Goal: Task Accomplishment & Management: Manage account settings

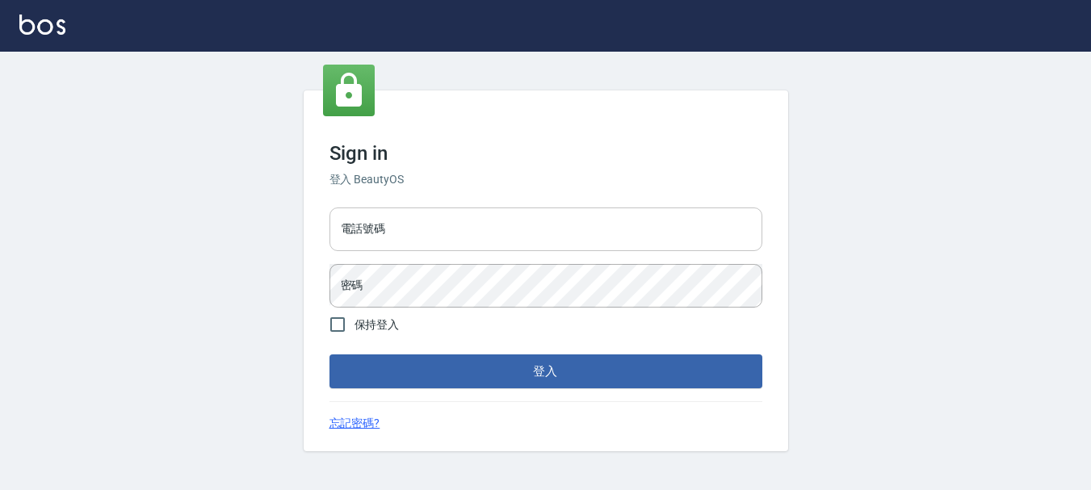
click at [422, 242] on input "電話號碼" at bounding box center [545, 230] width 433 height 44
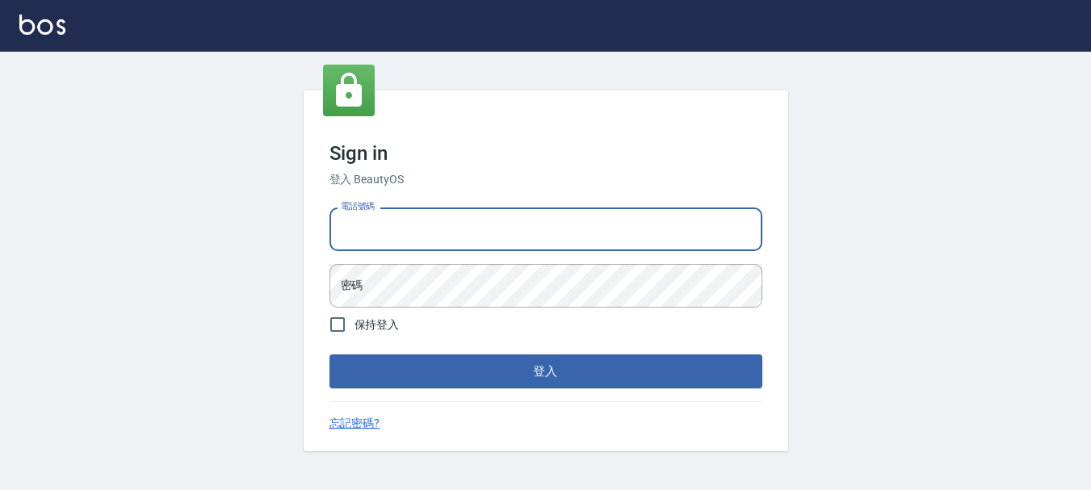
type input "0989239739"
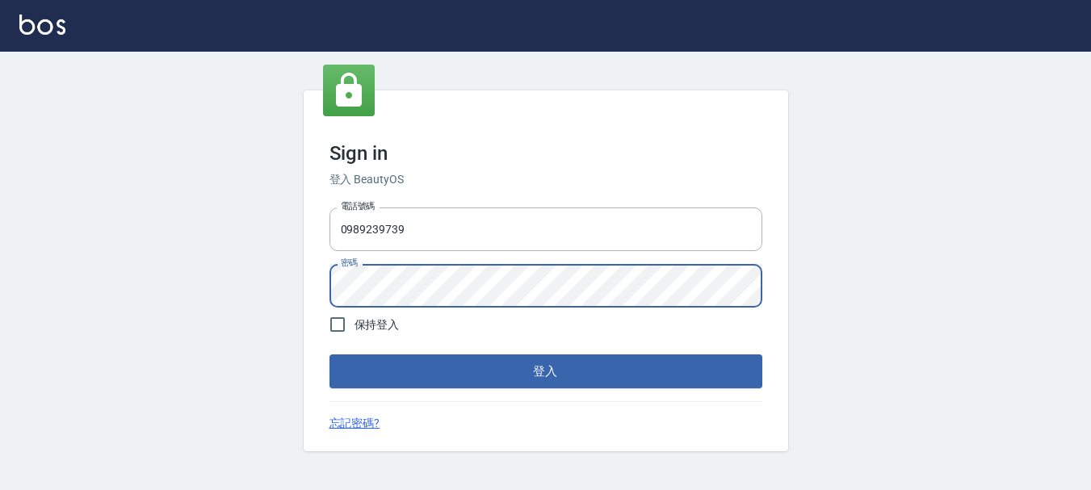
click at [329, 355] on button "登入" at bounding box center [545, 372] width 433 height 34
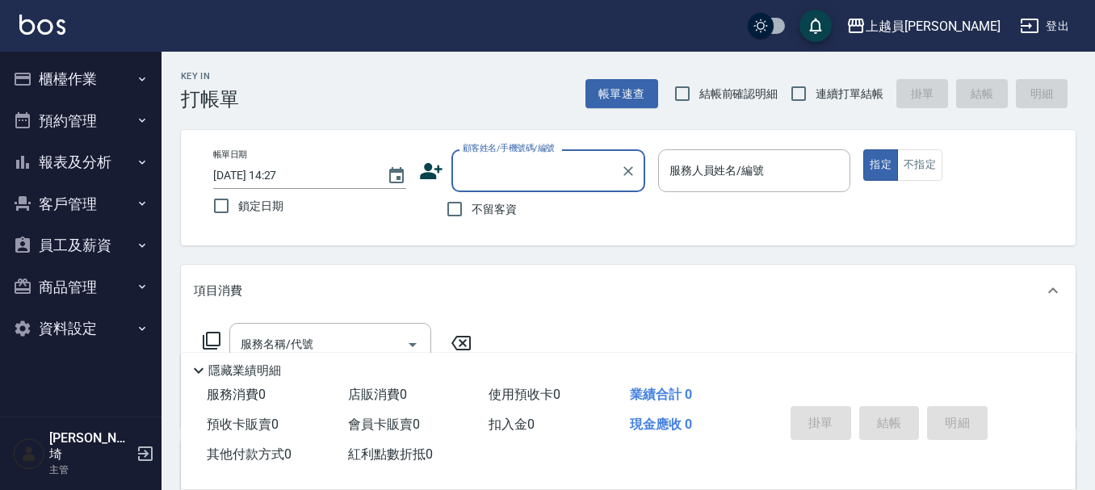
click at [86, 182] on button "報表及分析" at bounding box center [80, 162] width 149 height 42
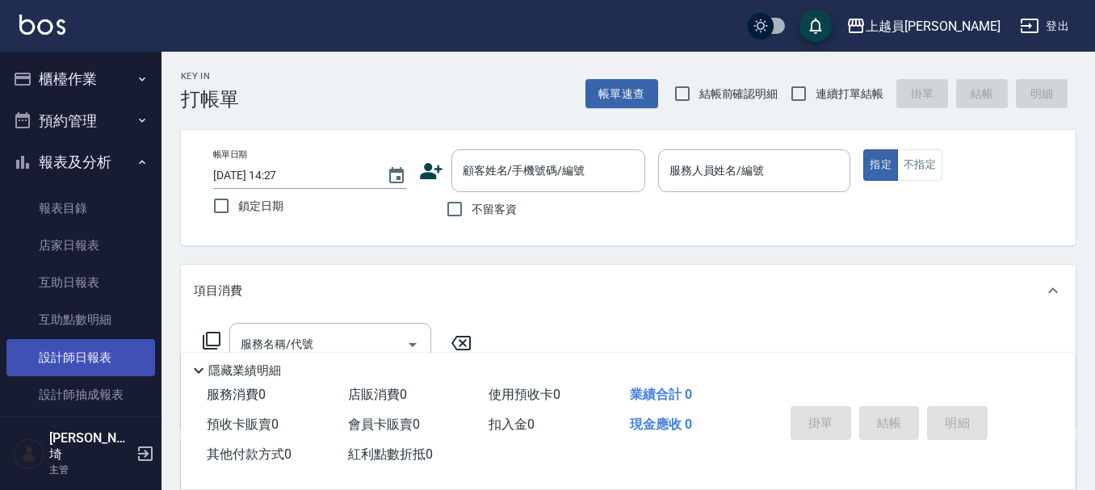
click at [97, 355] on link "設計師日報表" at bounding box center [80, 357] width 149 height 37
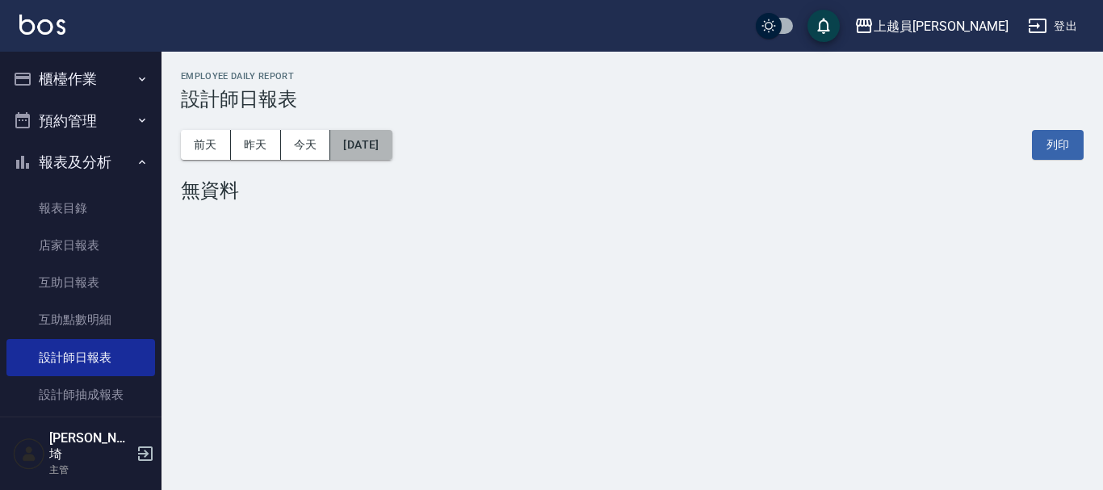
click at [392, 145] on button "[DATE]" at bounding box center [360, 145] width 61 height 30
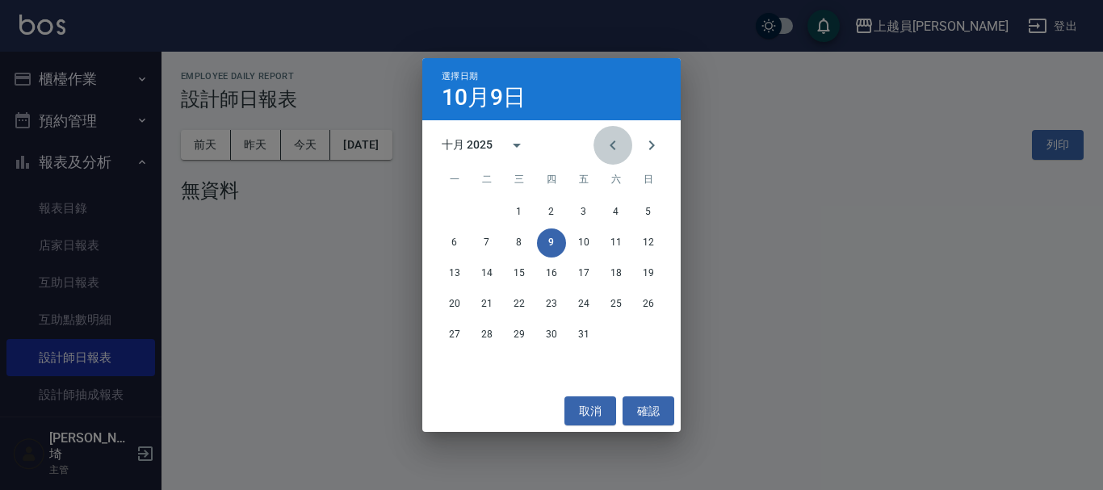
click at [616, 149] on icon "Previous month" at bounding box center [612, 145] width 19 height 19
click at [486, 329] on button "30" at bounding box center [486, 335] width 29 height 29
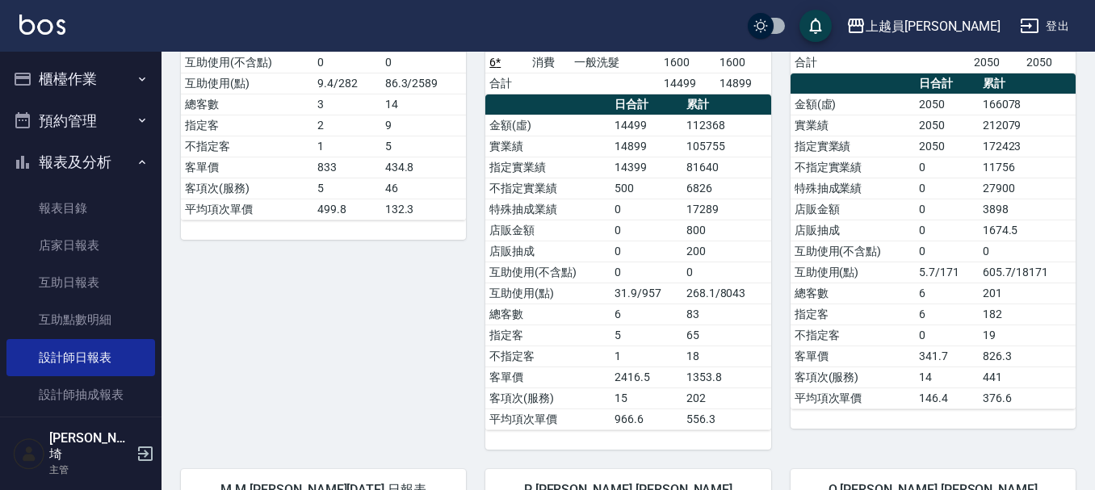
click at [111, 82] on button "櫃檯作業" at bounding box center [80, 79] width 149 height 42
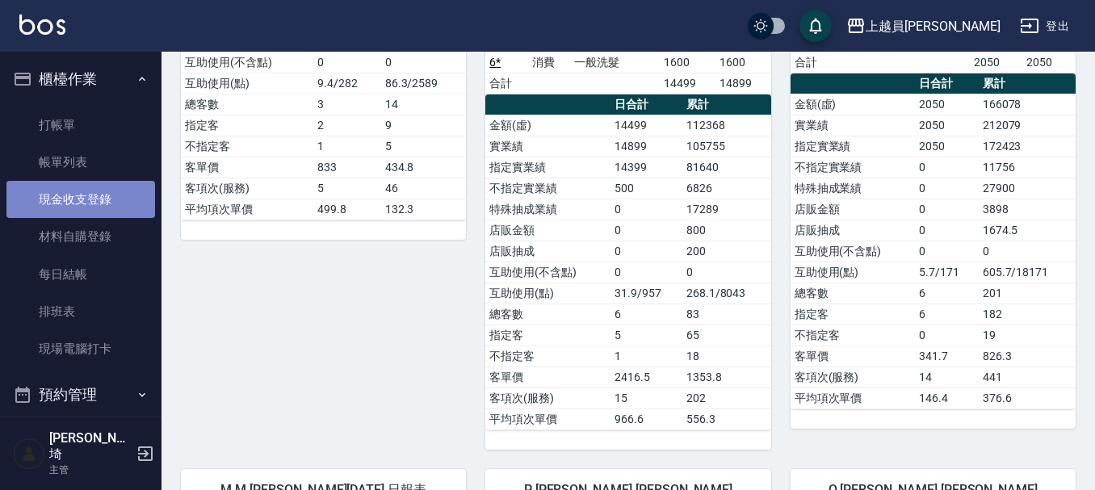
click at [113, 196] on link "現金收支登錄" at bounding box center [80, 199] width 149 height 37
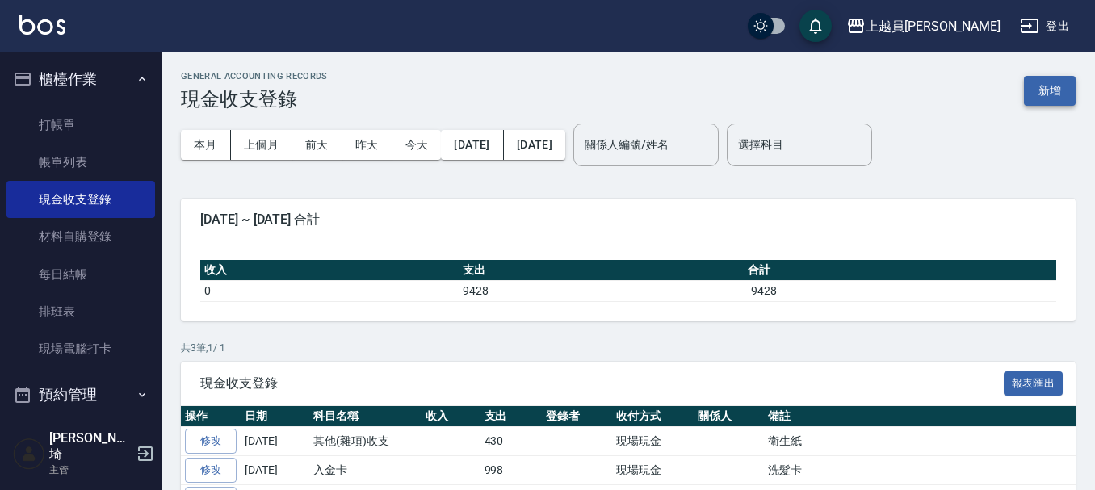
click at [1061, 86] on button "新增" at bounding box center [1050, 91] width 52 height 30
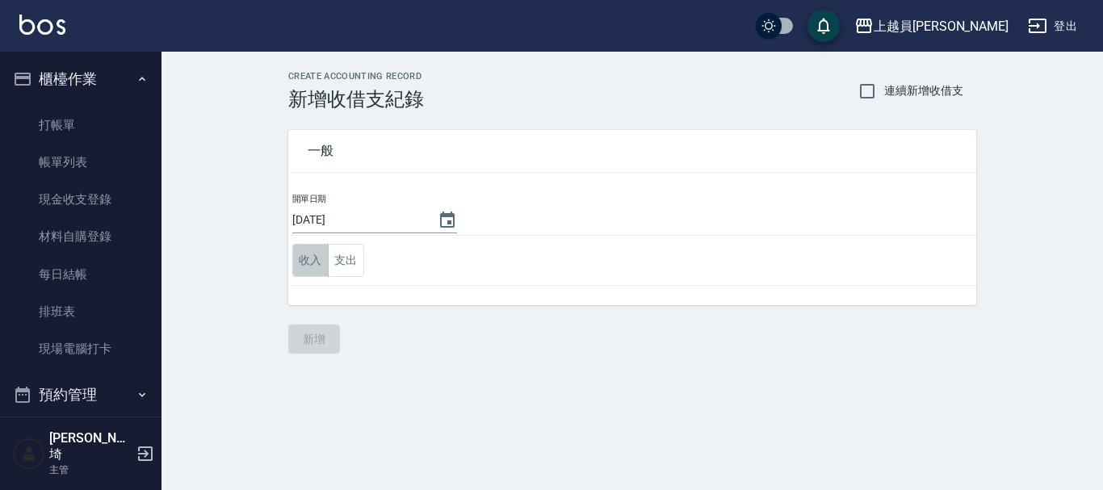
click at [305, 256] on button "收入" at bounding box center [310, 260] width 36 height 33
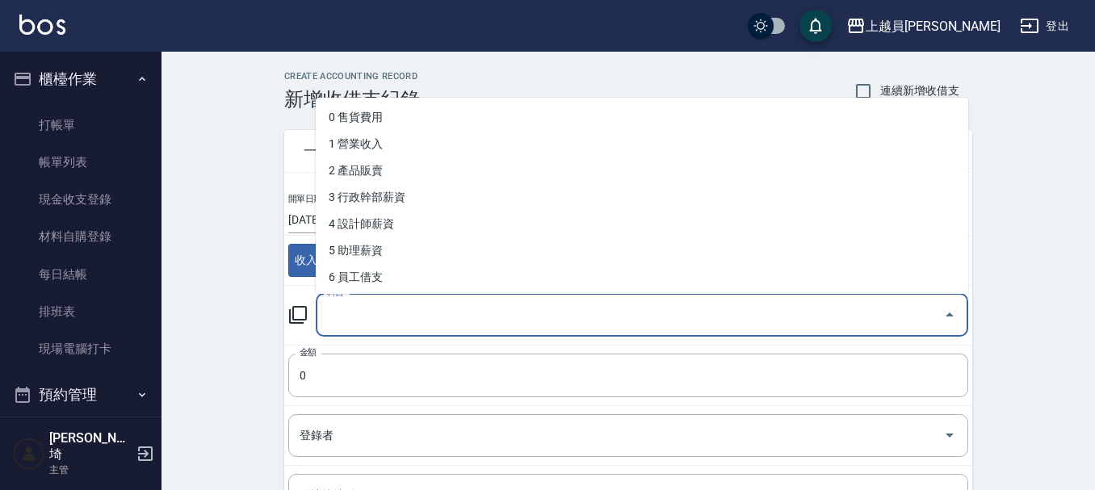
click at [393, 328] on input "科目" at bounding box center [630, 315] width 614 height 28
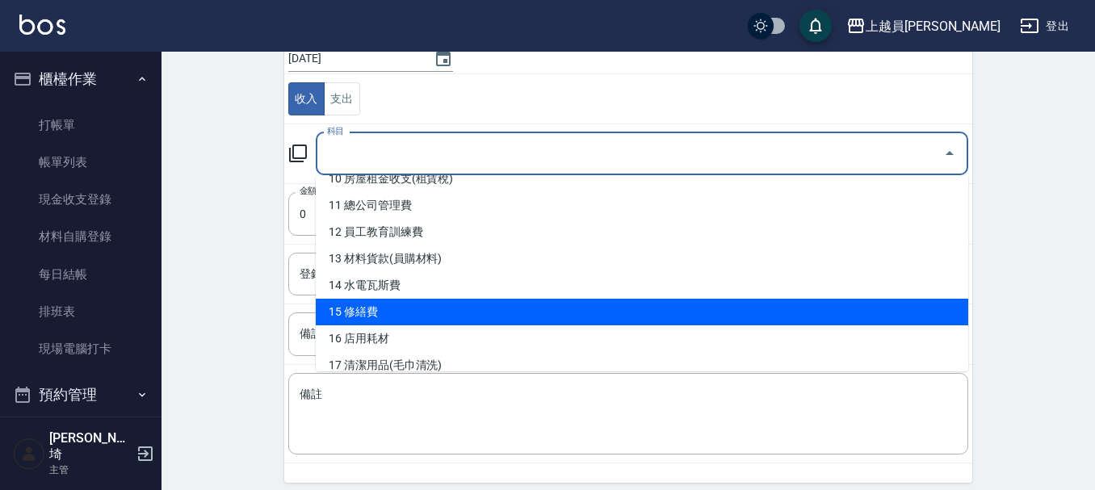
scroll to position [265, 0]
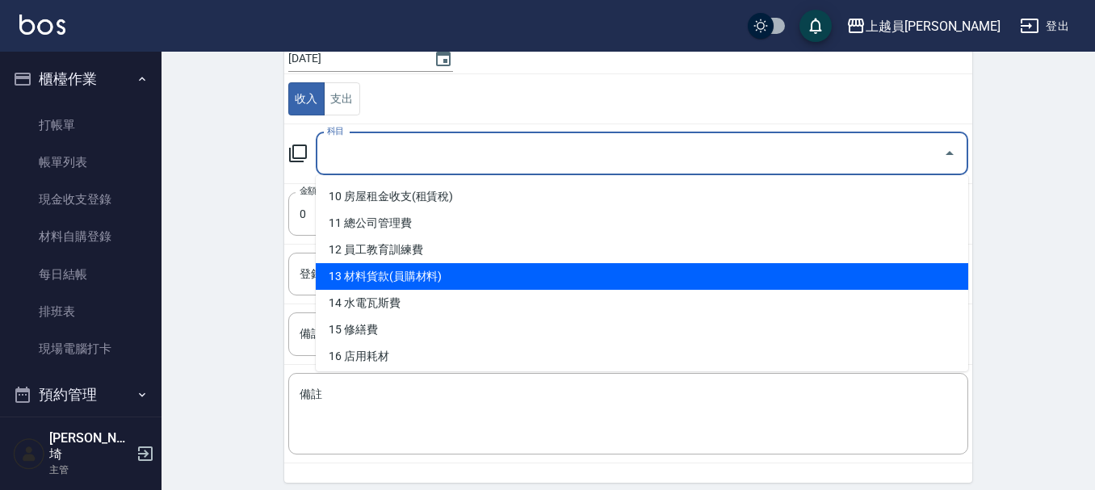
click at [420, 271] on li "13 材料貨款(員購材料)" at bounding box center [642, 276] width 652 height 27
type input "13 材料貨款(員購材料)"
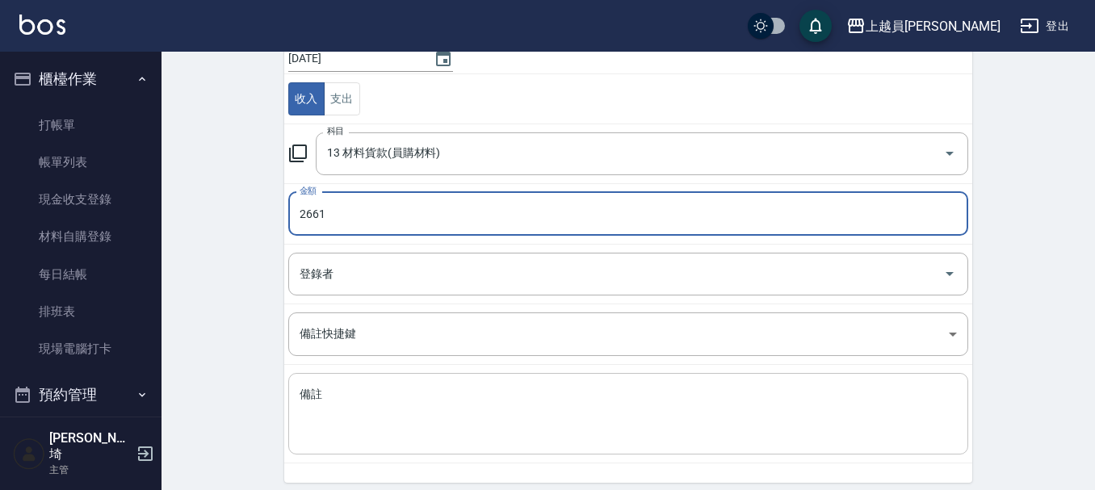
type input "2661"
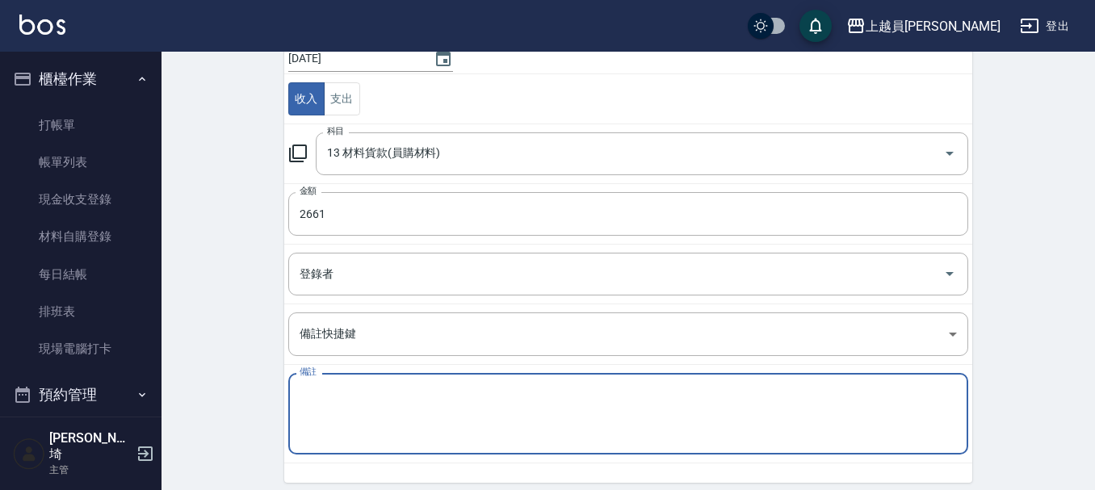
click at [350, 402] on textarea "備註" at bounding box center [628, 414] width 657 height 55
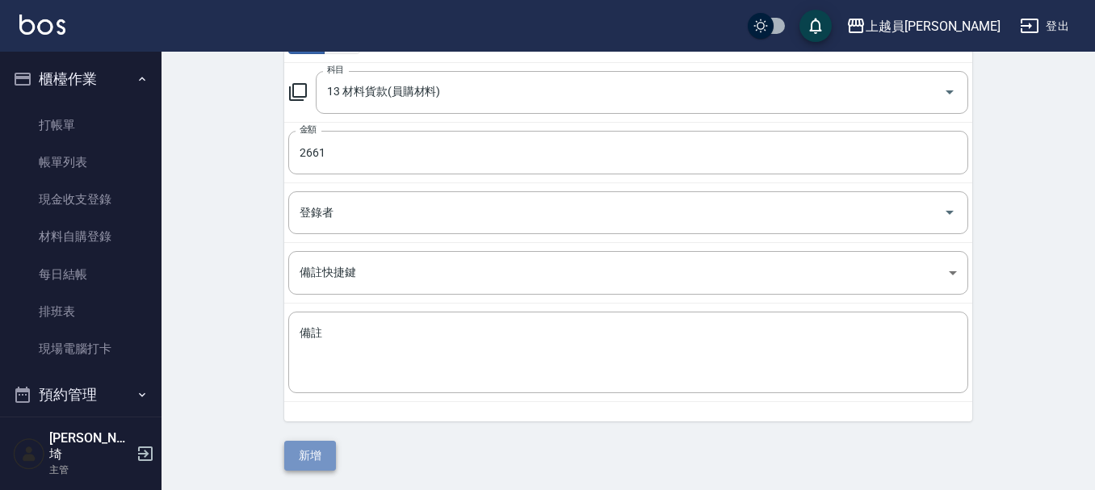
click at [321, 453] on button "新增" at bounding box center [310, 456] width 52 height 30
